Goal: Find specific page/section: Find specific page/section

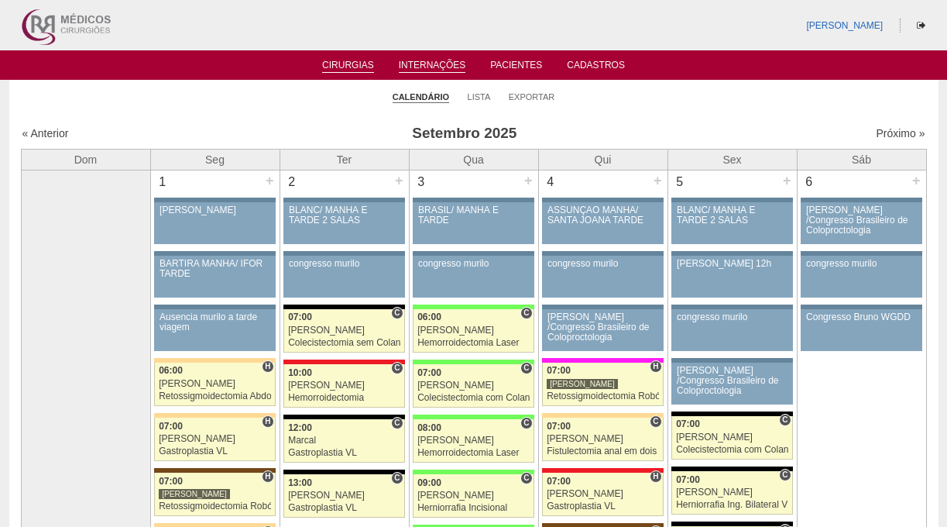
click at [438, 70] on link "Internações" at bounding box center [432, 66] width 67 height 13
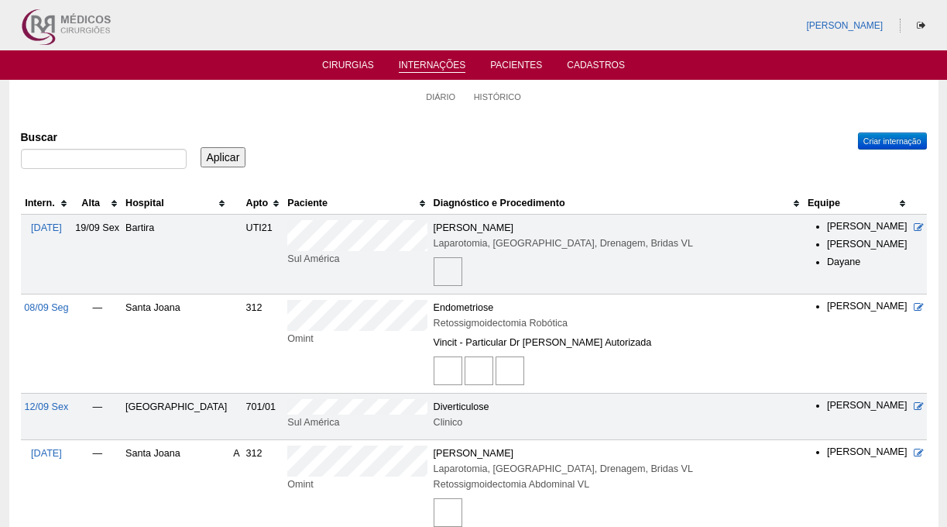
click at [149, 200] on th "Hospital" at bounding box center [176, 203] width 108 height 22
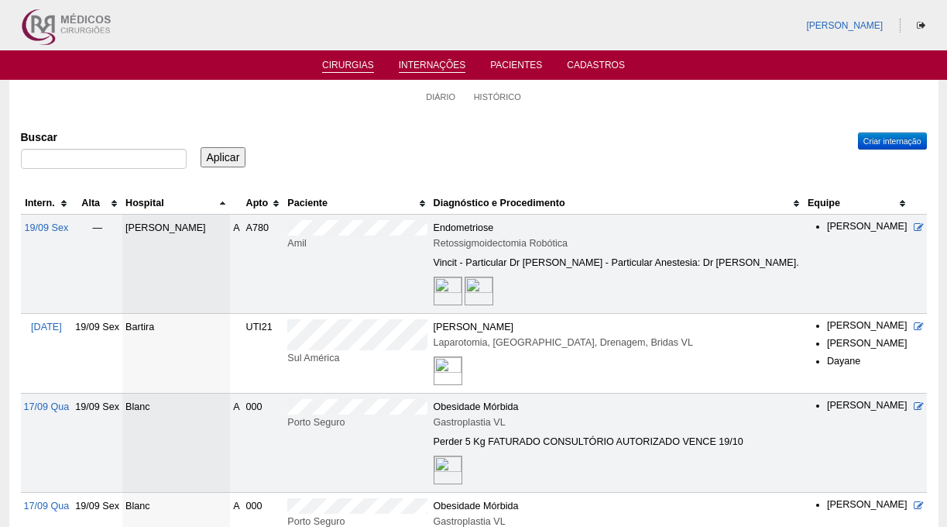
click at [343, 63] on link "Cirurgias" at bounding box center [348, 66] width 52 height 13
